Goal: Information Seeking & Learning: Find specific page/section

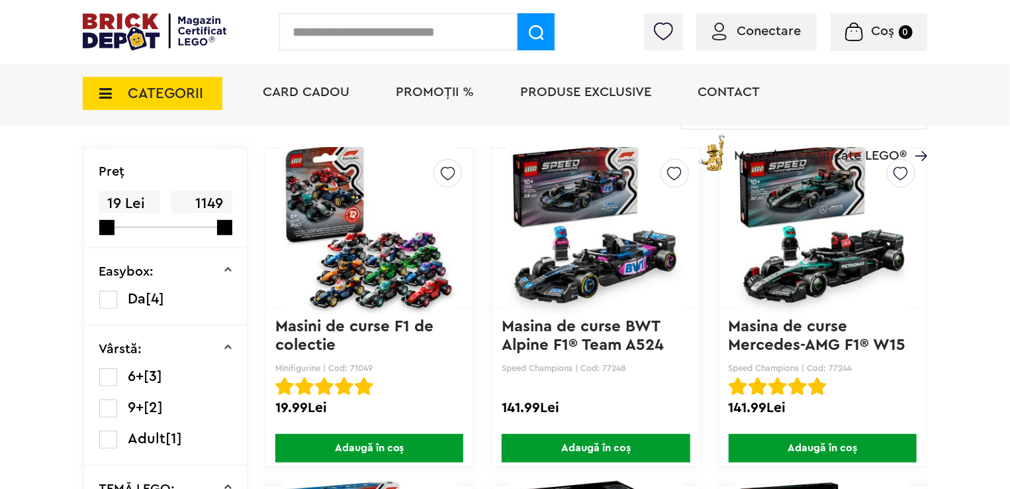
scroll to position [132, 0]
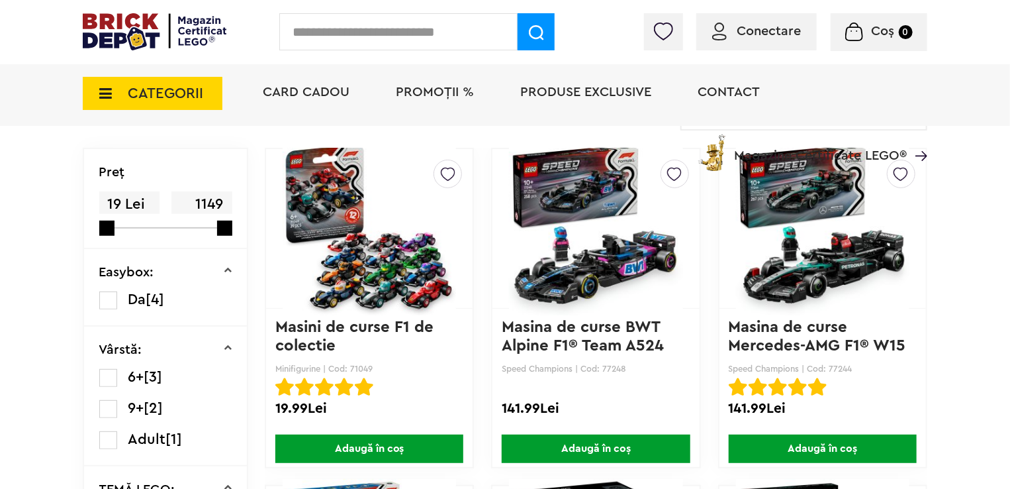
click at [397, 265] on img at bounding box center [369, 228] width 173 height 185
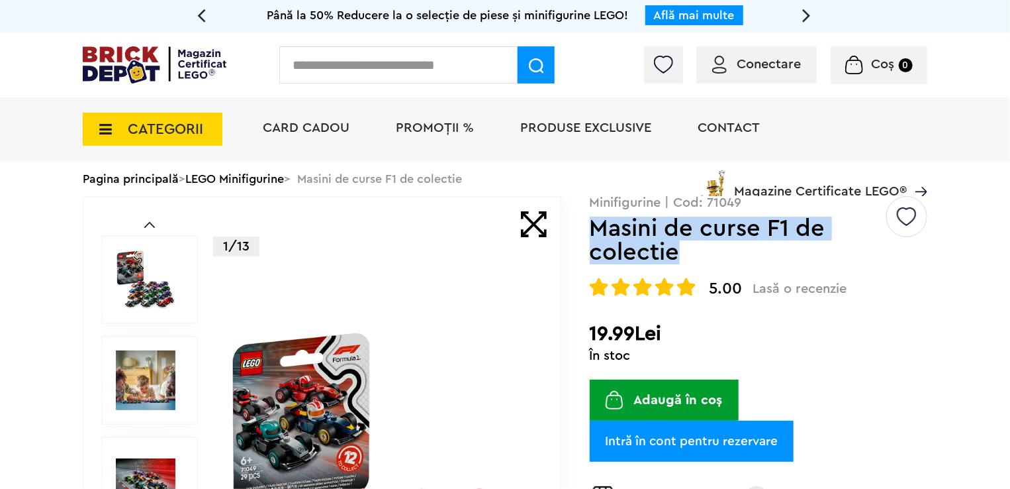
drag, startPoint x: 686, startPoint y: 252, endPoint x: 597, endPoint y: 229, distance: 91.5
click at [597, 229] on h1 "Masini de curse F1 de colectie" at bounding box center [737, 240] width 295 height 48
copy h1 "Masini de curse F1 de colectie"
click at [694, 252] on h1 "Masini de curse F1 de colectie" at bounding box center [737, 240] width 295 height 48
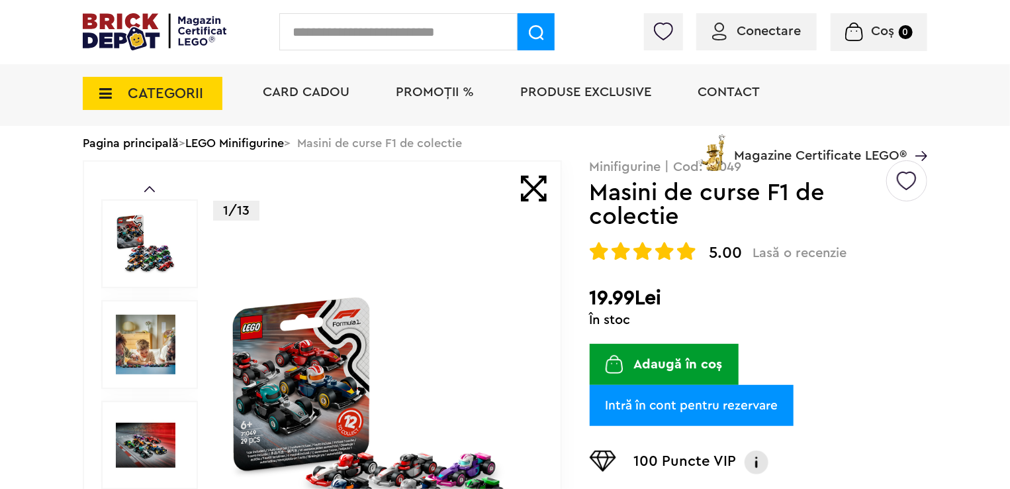
click at [282, 382] on img at bounding box center [379, 445] width 305 height 305
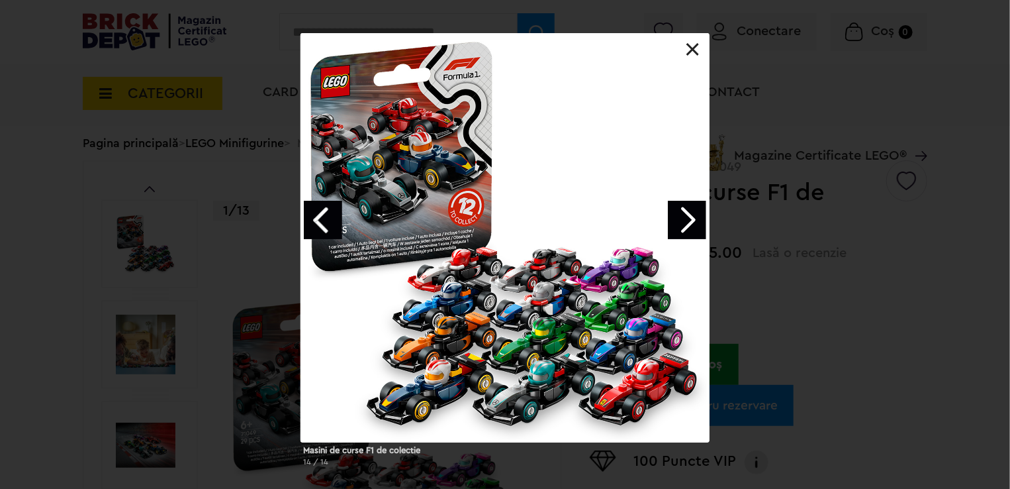
click at [462, 363] on div at bounding box center [505, 237] width 409 height 409
click at [480, 348] on div at bounding box center [505, 237] width 409 height 409
click at [692, 55] on link at bounding box center [692, 49] width 13 height 13
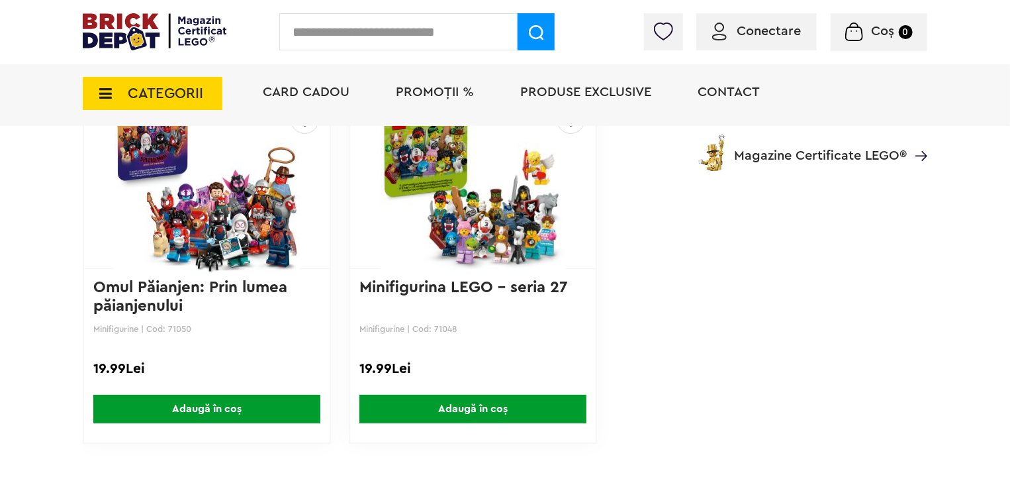
scroll to position [2582, 0]
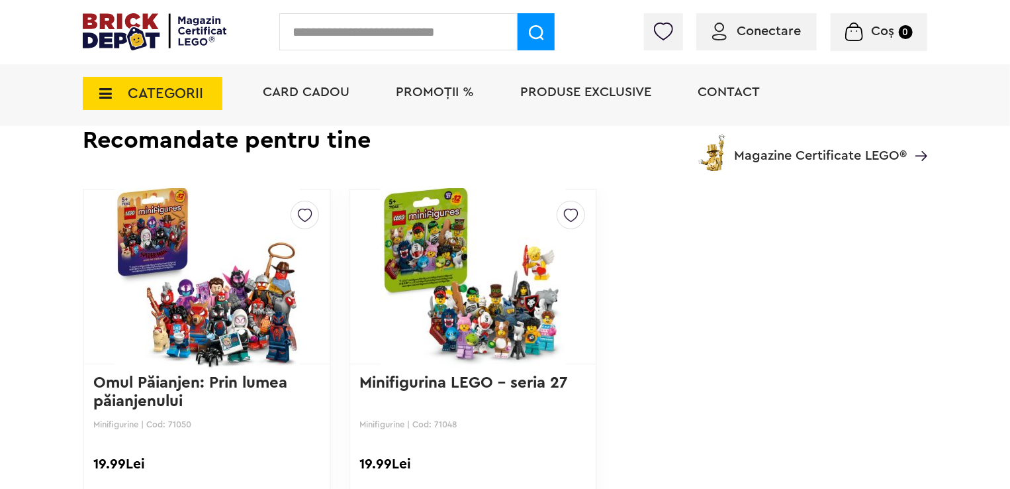
click at [473, 284] on img at bounding box center [473, 276] width 213 height 185
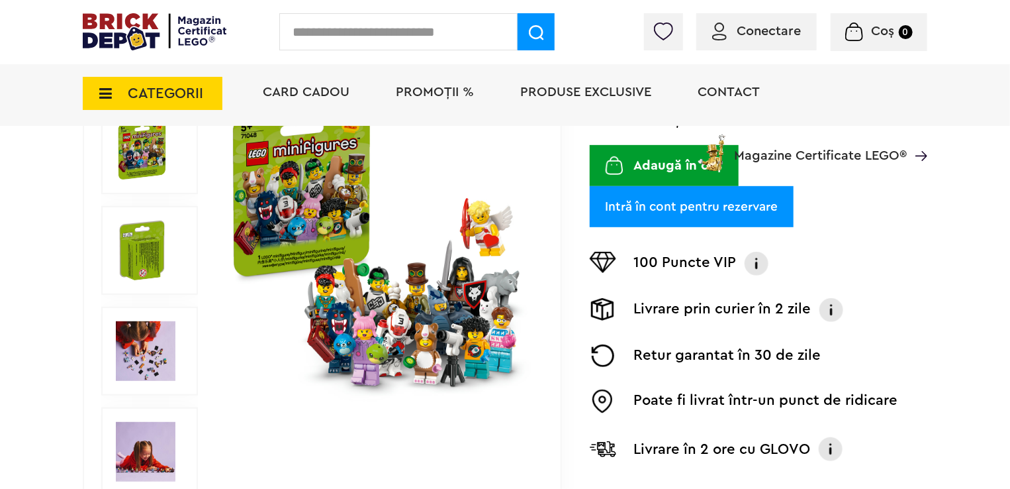
scroll to position [265, 0]
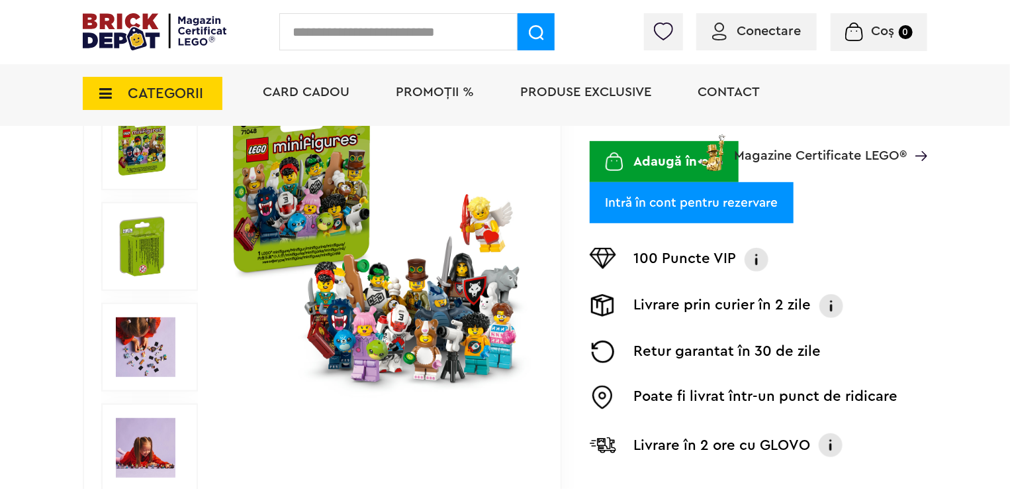
click at [138, 227] on img at bounding box center [142, 246] width 52 height 60
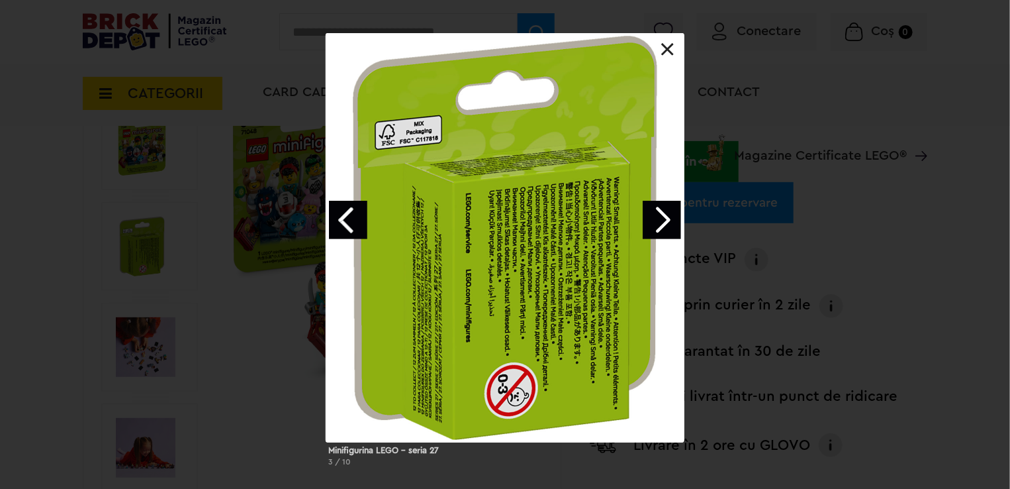
click at [160, 322] on div "Minifigurina LEGO - seria 27 3 / 10" at bounding box center [505, 255] width 1010 height 444
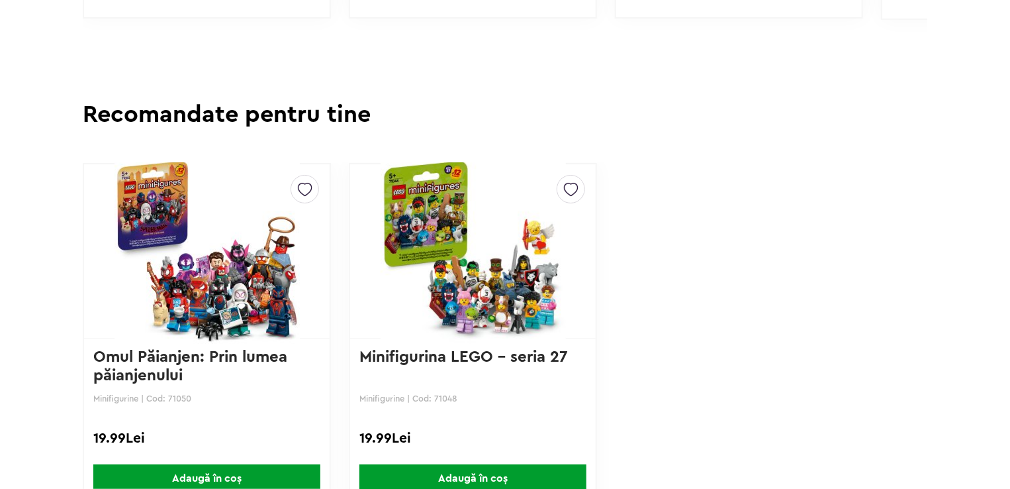
scroll to position [2574, 0]
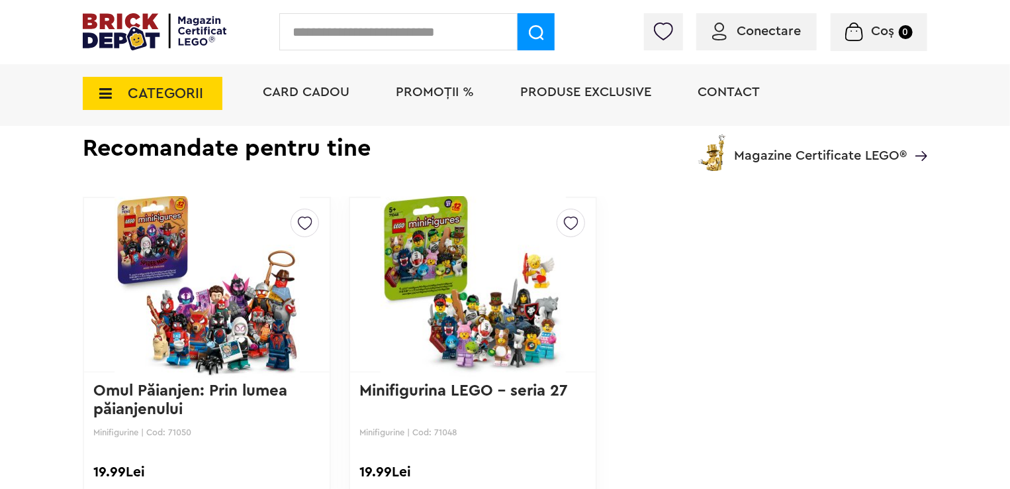
click at [340, 30] on input "text" at bounding box center [398, 31] width 238 height 37
paste input "**********"
type input "**********"
click at [529, 32] on img at bounding box center [536, 32] width 15 height 15
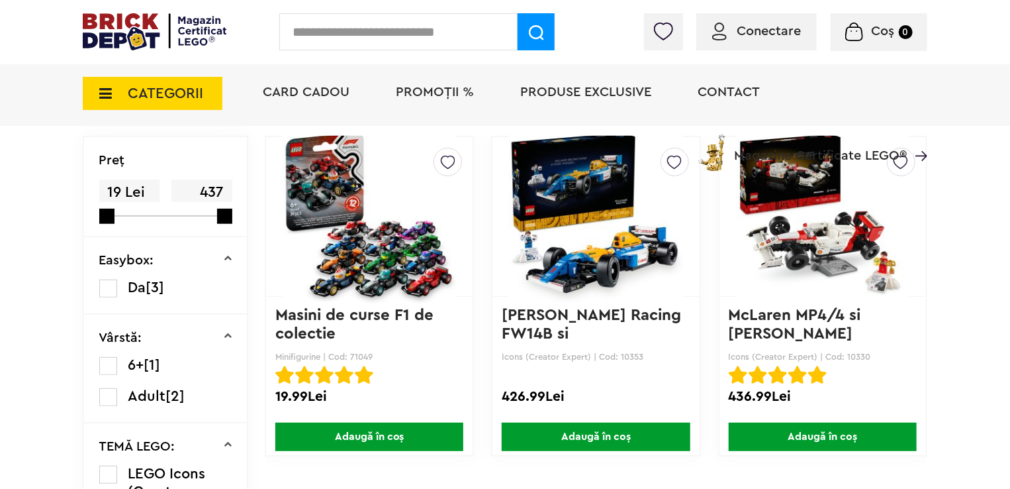
scroll to position [331, 0]
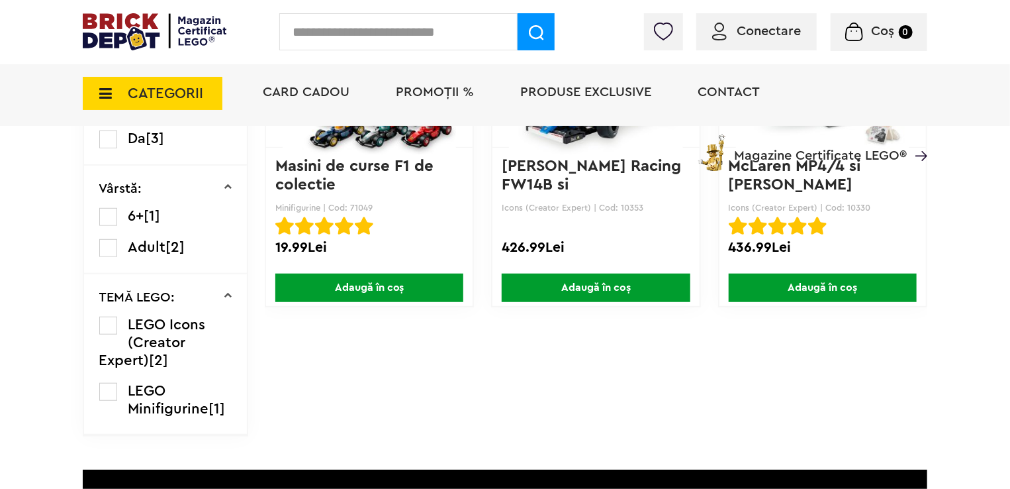
drag, startPoint x: 374, startPoint y: 209, endPoint x: 351, endPoint y: 209, distance: 23.2
click at [351, 209] on p "Minifigurine | Cod: 71049" at bounding box center [369, 208] width 188 height 10
copy p "71049"
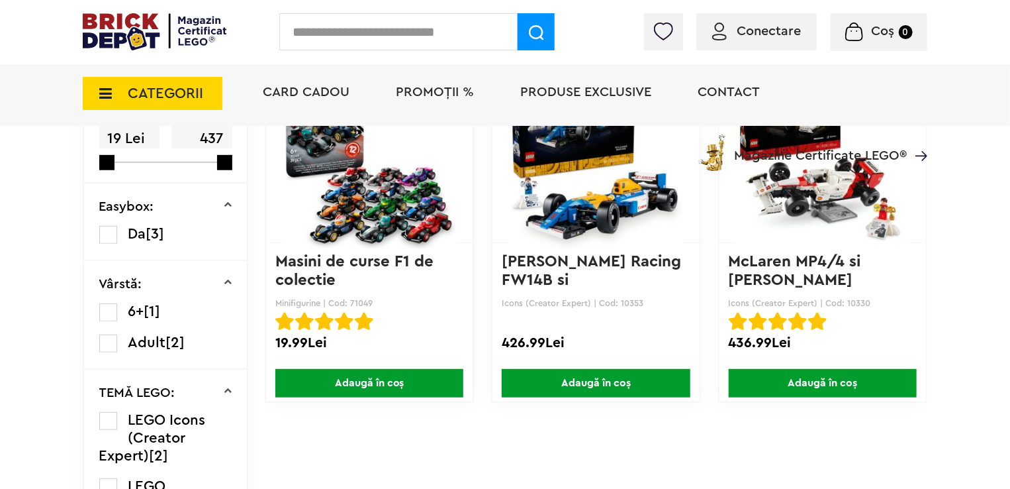
scroll to position [132, 0]
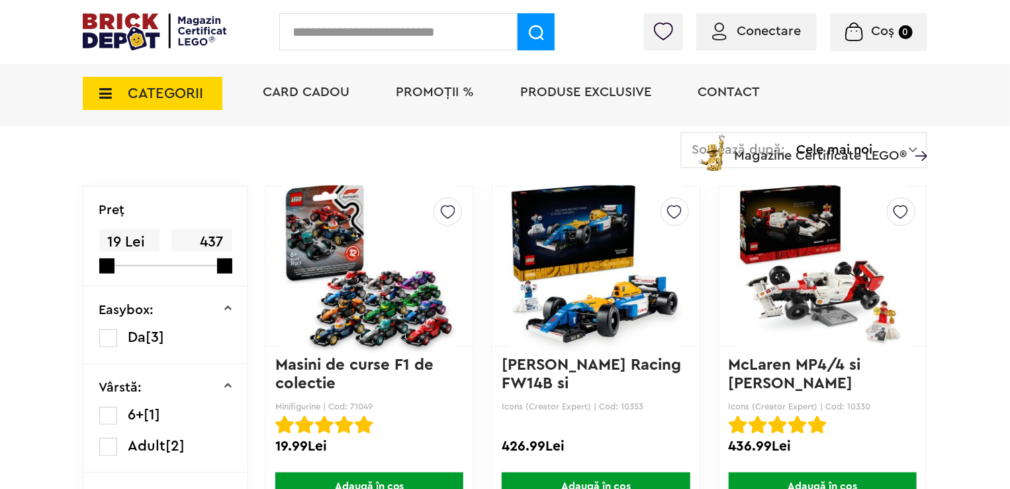
click at [361, 334] on img at bounding box center [369, 265] width 173 height 185
